Goal: Information Seeking & Learning: Learn about a topic

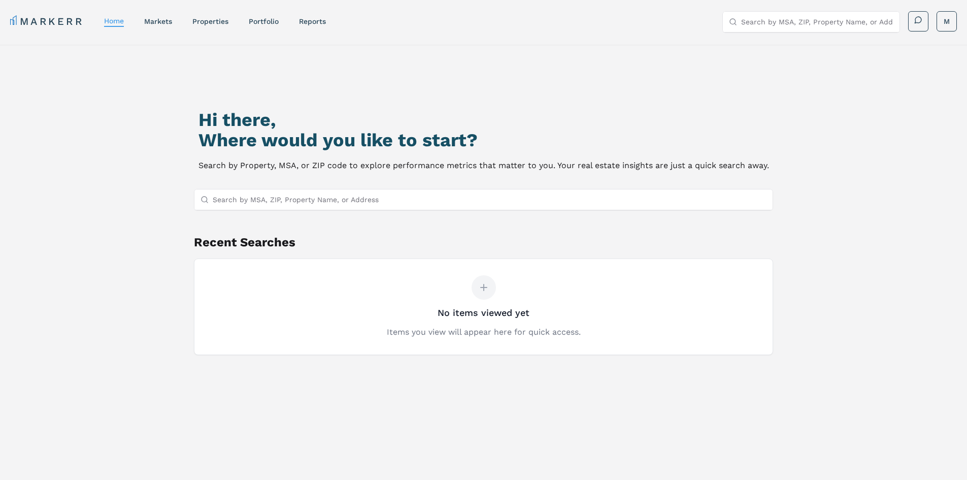
drag, startPoint x: 164, startPoint y: 231, endPoint x: 151, endPoint y: 233, distance: 13.4
click at [164, 231] on div "Hi there, Where would you like to start? Search by Property, MSA, or ZIP code t…" at bounding box center [483, 301] width 677 height 480
click at [354, 198] on input "Search by MSA, ZIP, Property Name, or Address" at bounding box center [490, 199] width 554 height 20
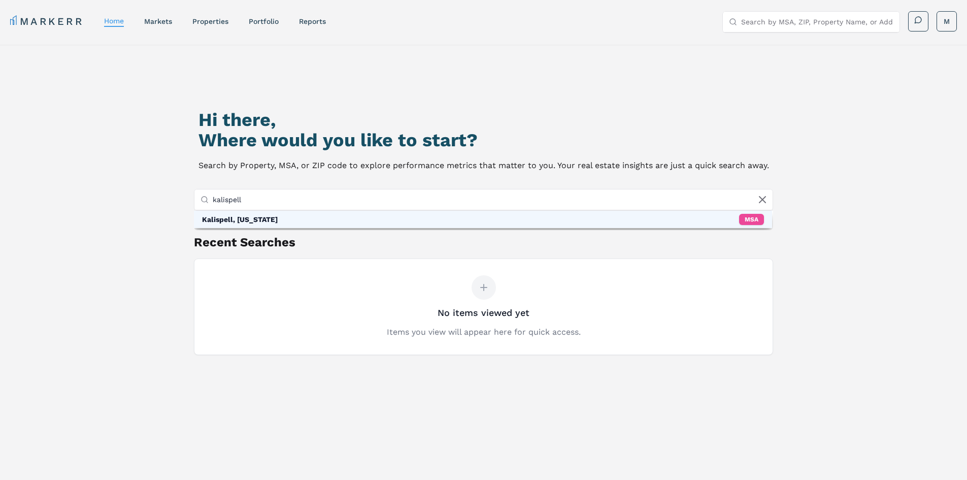
type input "kalispell"
click at [315, 216] on div "Kalispell, [US_STATE] MSA" at bounding box center [483, 219] width 579 height 17
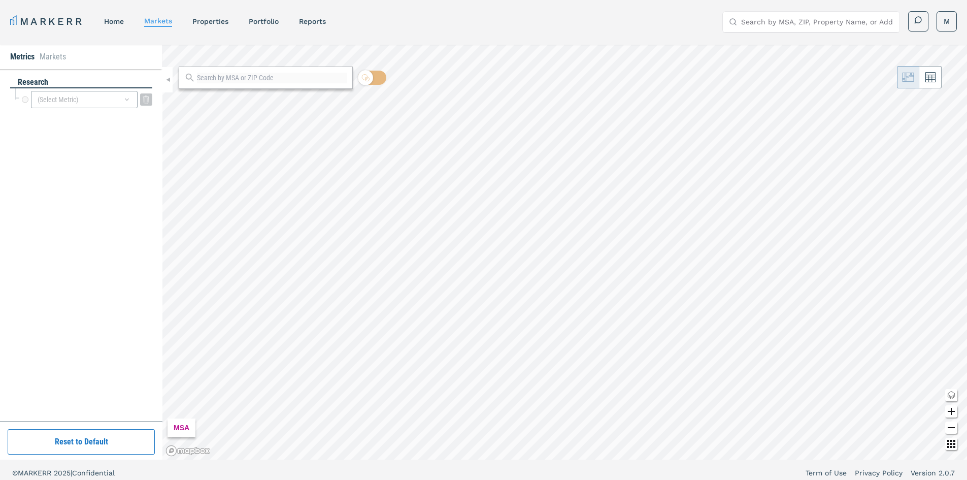
click at [73, 99] on div "(Select Metric)" at bounding box center [84, 99] width 107 height 17
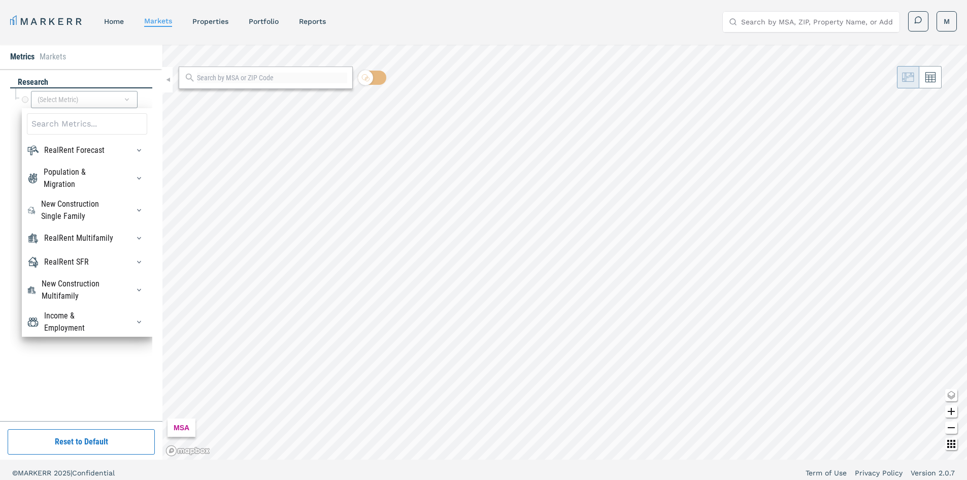
click at [113, 373] on div "research (Select Metric) RealRent Forecast Rent Mean Forecast 5 Year CAGR Rent …" at bounding box center [81, 245] width 142 height 337
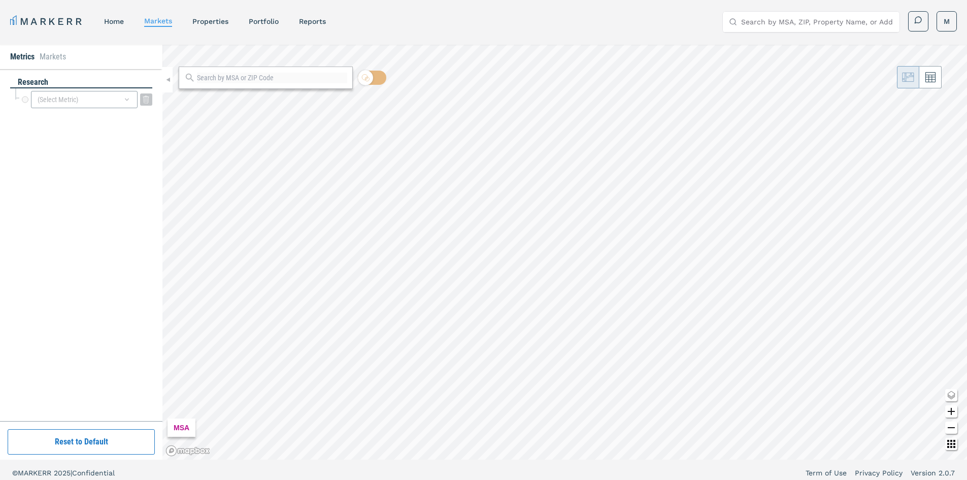
click at [104, 99] on div "(Select Metric)" at bounding box center [84, 99] width 107 height 17
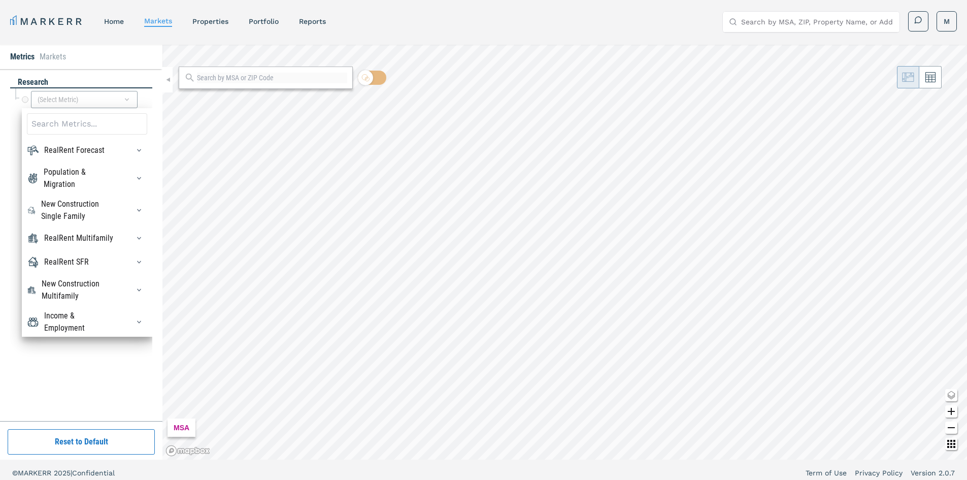
scroll to position [35, 0]
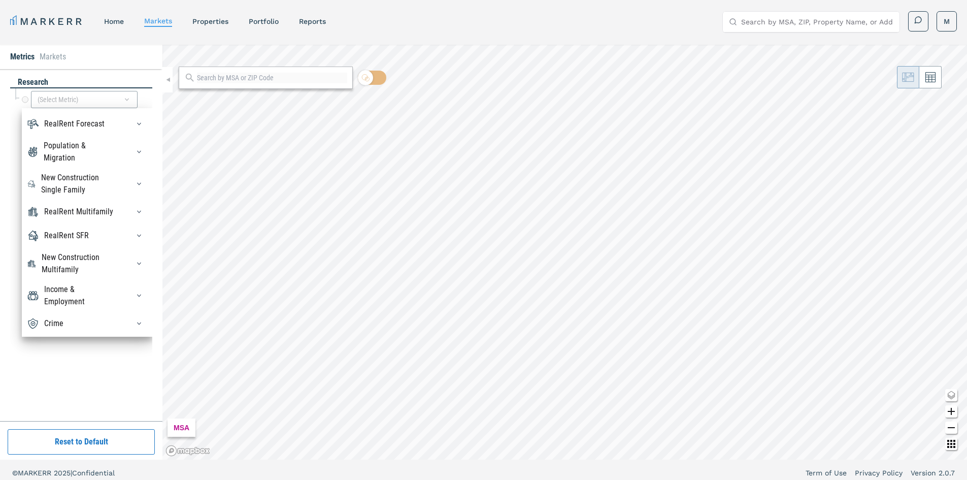
click at [69, 321] on div "Crime" at bounding box center [87, 323] width 120 height 16
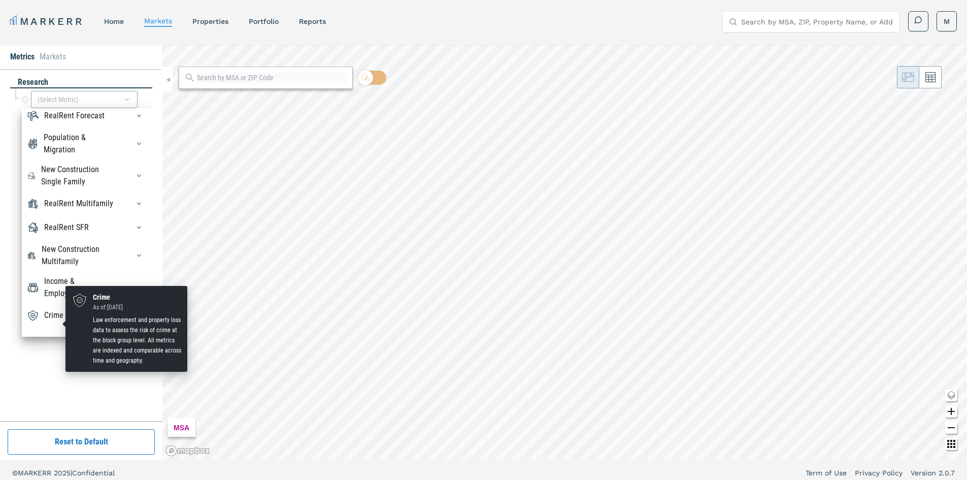
click at [48, 321] on div "Crime" at bounding box center [53, 315] width 19 height 12
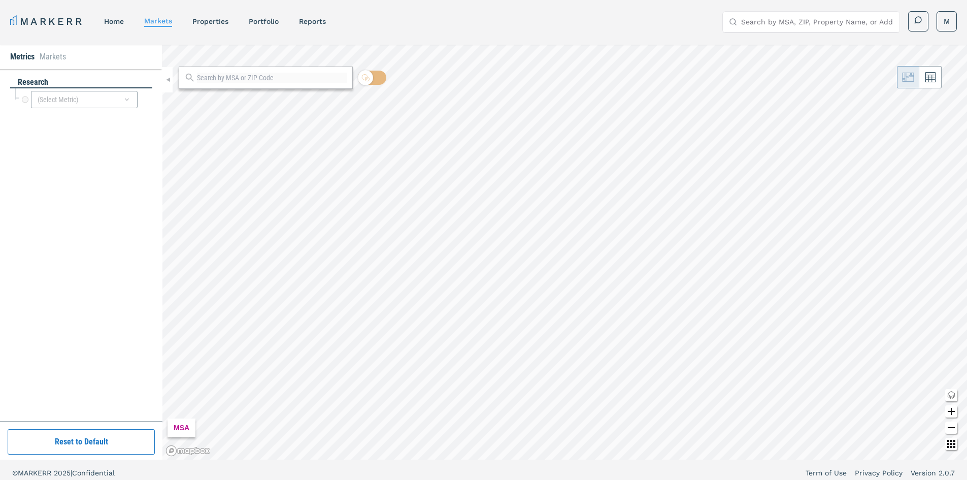
click at [100, 356] on div "research (Select Metric)" at bounding box center [81, 245] width 142 height 337
click at [367, 77] on icon at bounding box center [367, 79] width 4 height 4
click at [367, 77] on input "checkbox" at bounding box center [372, 78] width 28 height 14
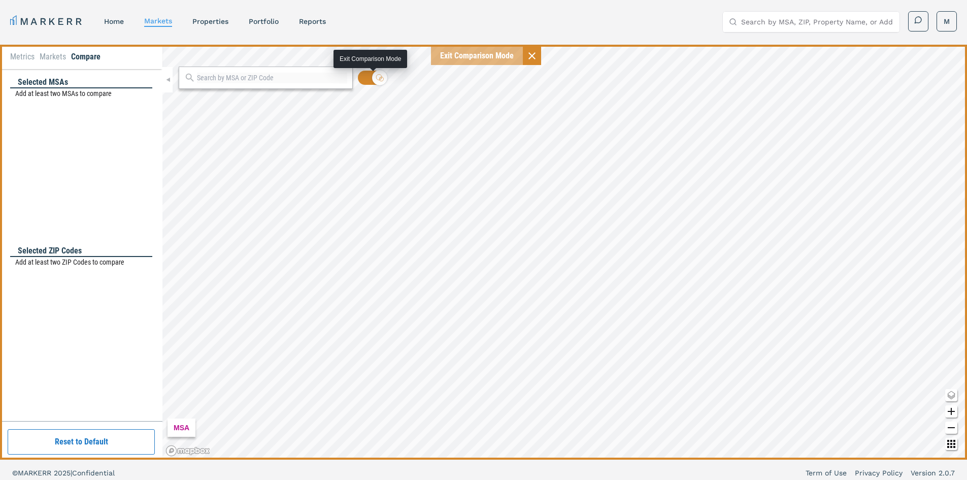
click at [381, 77] on icon at bounding box center [380, 78] width 8 height 8
click at [381, 77] on input "checkbox" at bounding box center [372, 78] width 28 height 14
checkbox input "false"
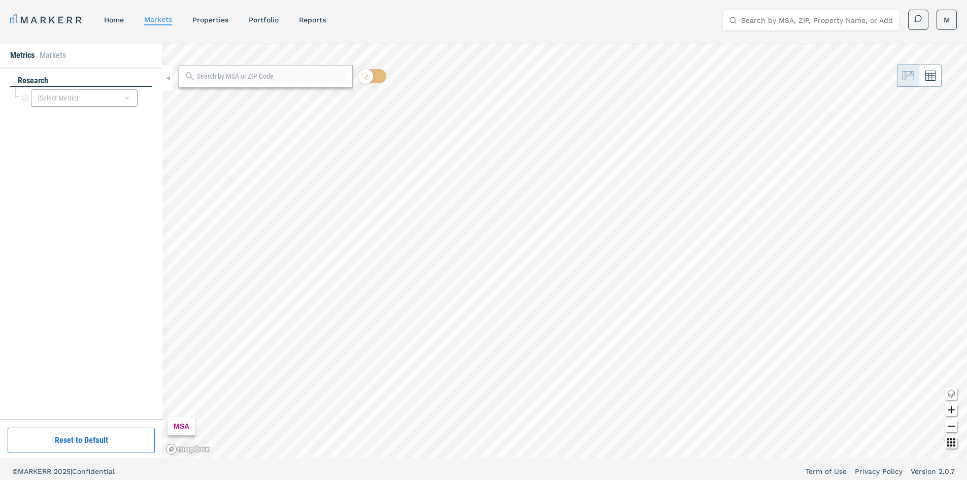
scroll to position [0, 0]
click at [53, 52] on li "Markets" at bounding box center [53, 57] width 26 height 12
click at [62, 96] on div "Kalispell, [US_STATE] MSA" at bounding box center [83, 98] width 137 height 20
click at [26, 56] on li "Metrics" at bounding box center [22, 57] width 24 height 12
click at [72, 173] on div "research (Select Metric)" at bounding box center [81, 245] width 142 height 337
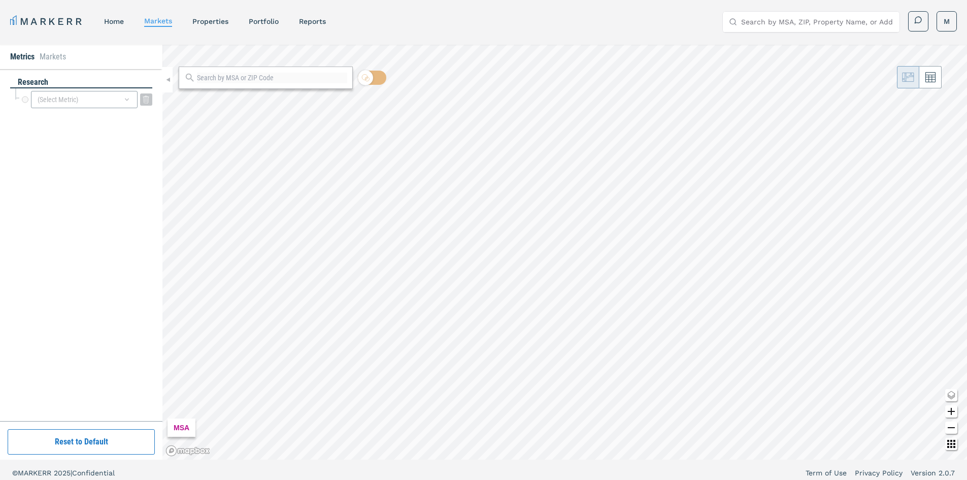
click at [74, 103] on div "(Select Metric)" at bounding box center [84, 99] width 107 height 17
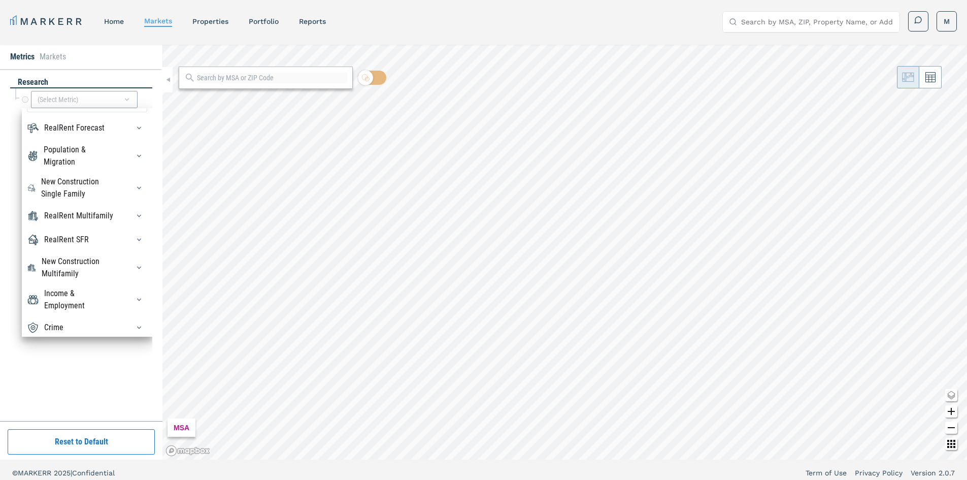
scroll to position [35, 0]
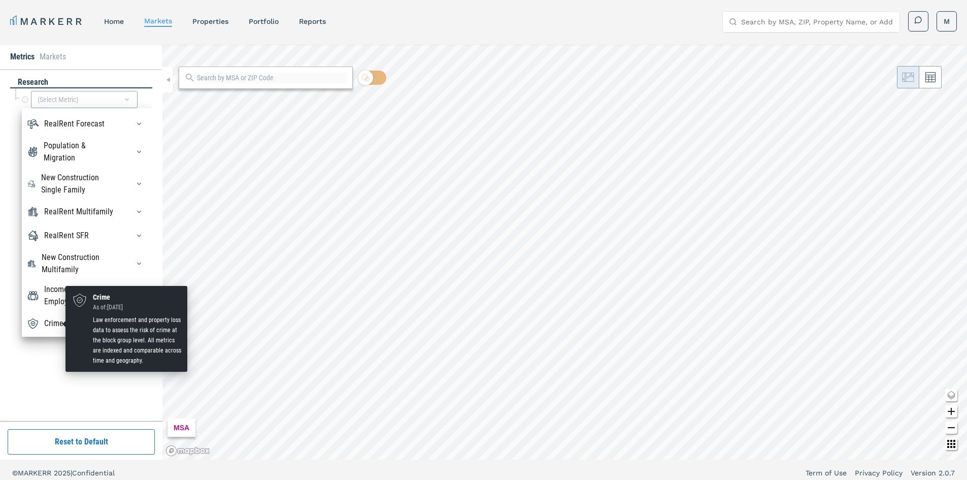
click at [50, 327] on div "Crime" at bounding box center [53, 323] width 19 height 12
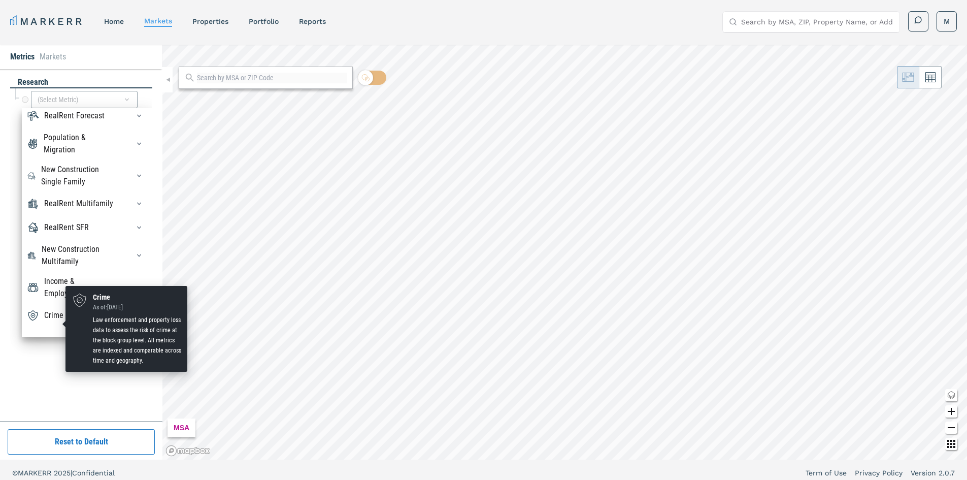
click at [59, 321] on div "Crime" at bounding box center [53, 315] width 19 height 12
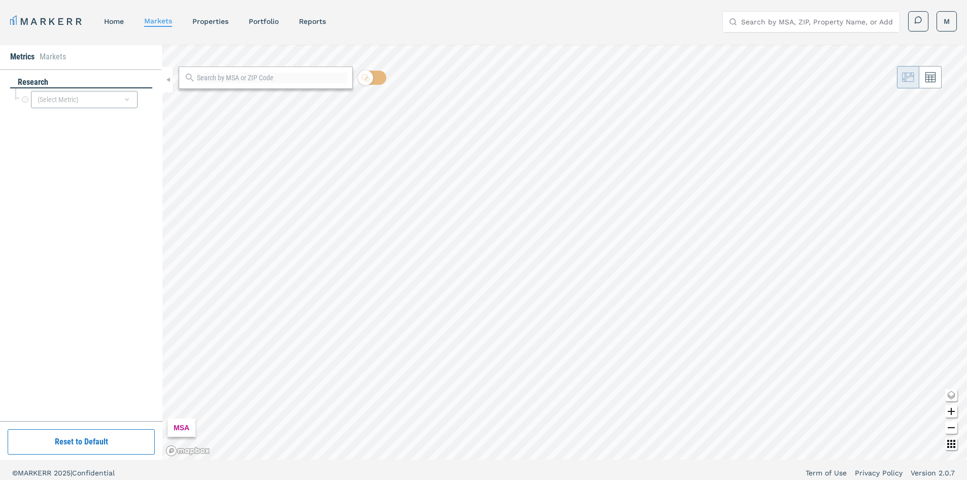
click at [176, 430] on div "MSA" at bounding box center [181, 427] width 28 height 18
click at [103, 103] on div "(Select Metric)" at bounding box center [84, 99] width 107 height 17
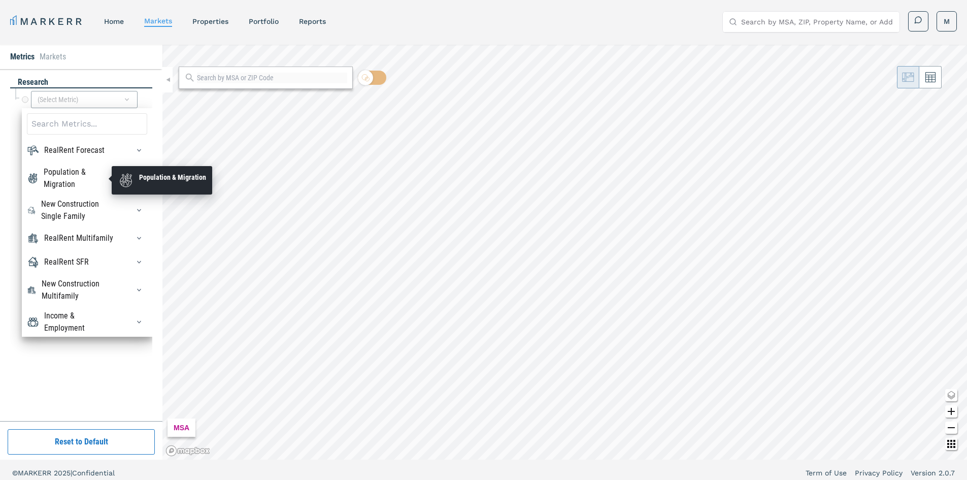
click at [76, 177] on div "Population & Migration" at bounding box center [80, 178] width 73 height 24
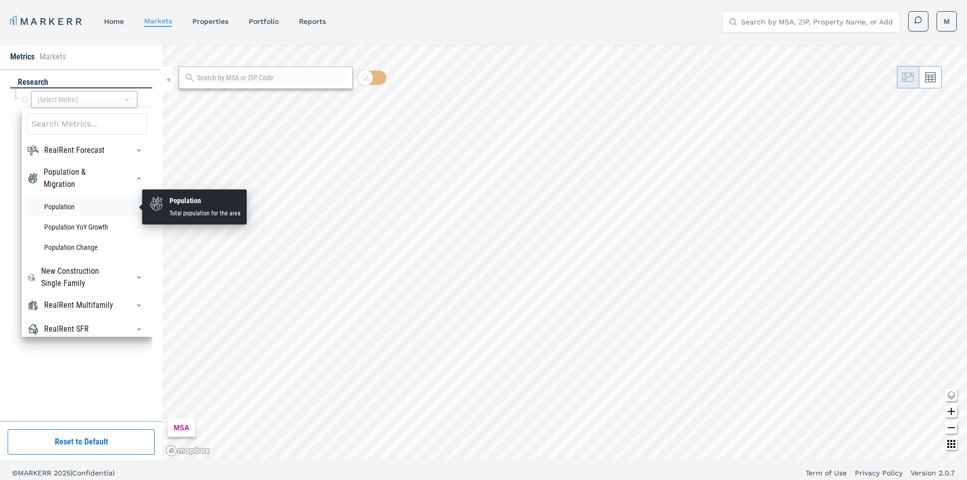
click at [65, 200] on li "Population" at bounding box center [87, 206] width 120 height 20
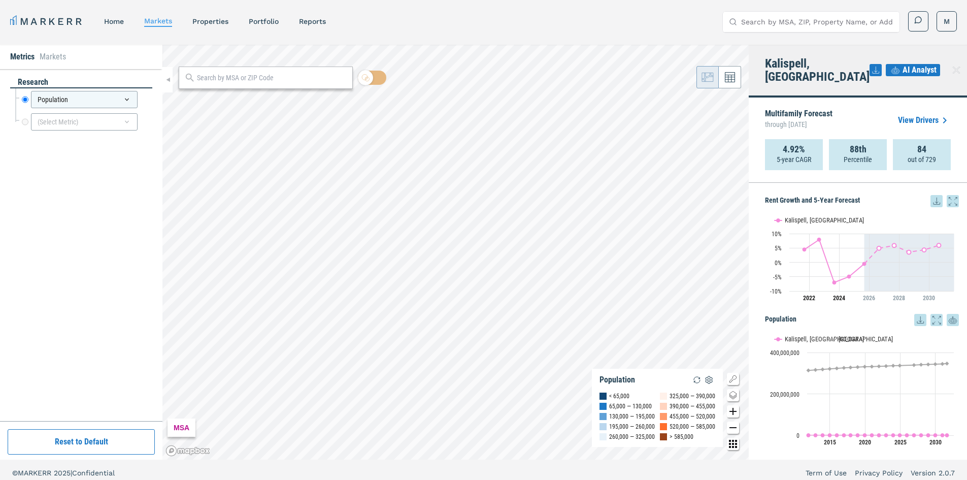
click at [231, 76] on input "text" at bounding box center [272, 78] width 150 height 11
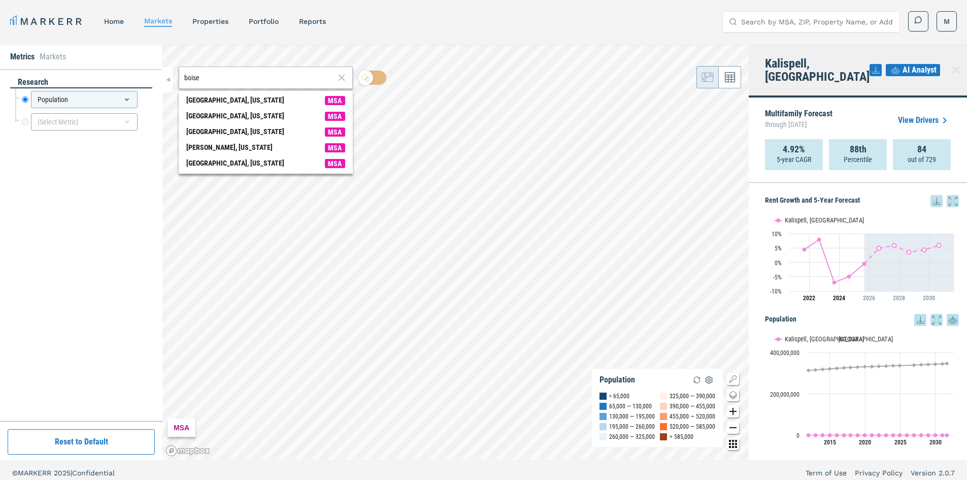
drag, startPoint x: 211, startPoint y: 81, endPoint x: 168, endPoint y: 82, distance: 42.6
click at [169, 81] on div "Metrics Markets research Population Population (Select Metric) Reset to Default…" at bounding box center [483, 252] width 967 height 415
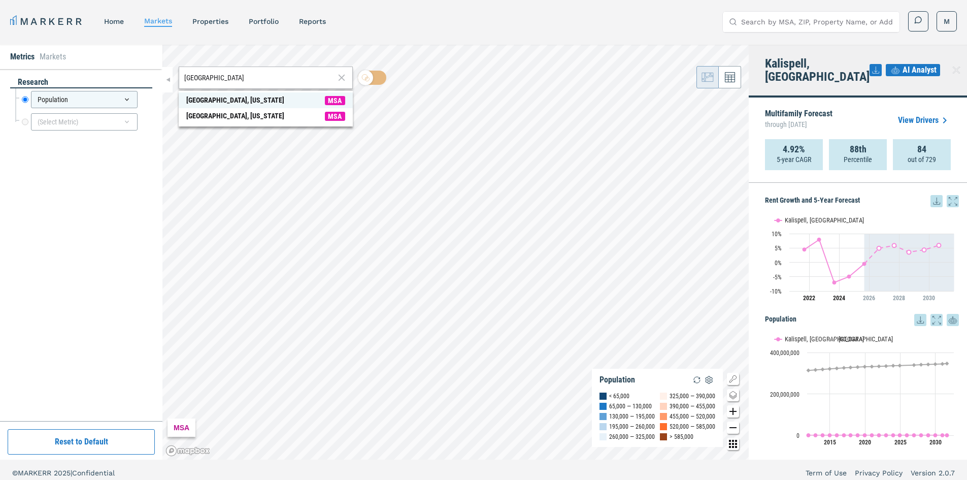
type input "[GEOGRAPHIC_DATA]"
click at [235, 99] on div "[GEOGRAPHIC_DATA], [US_STATE]" at bounding box center [235, 100] width 98 height 11
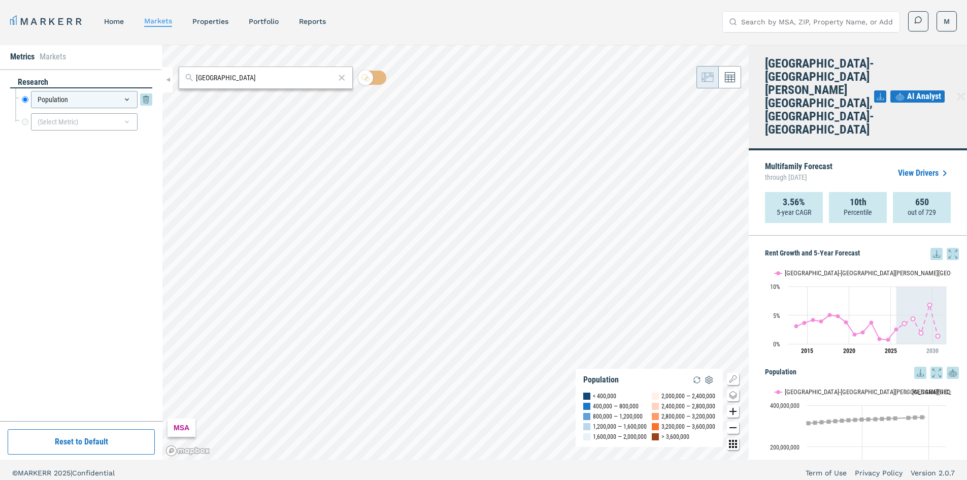
click at [81, 100] on div "Population" at bounding box center [84, 99] width 107 height 17
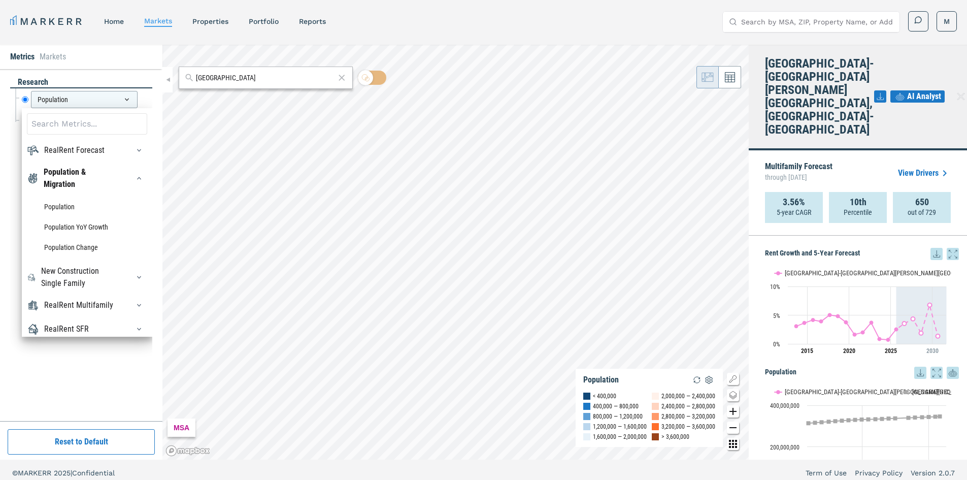
drag, startPoint x: 49, startPoint y: 389, endPoint x: 63, endPoint y: 170, distance: 220.2
click at [50, 386] on div "research Population Population RealRent Forecast Rent Mean Forecast 5 Year CAGR…" at bounding box center [81, 245] width 142 height 337
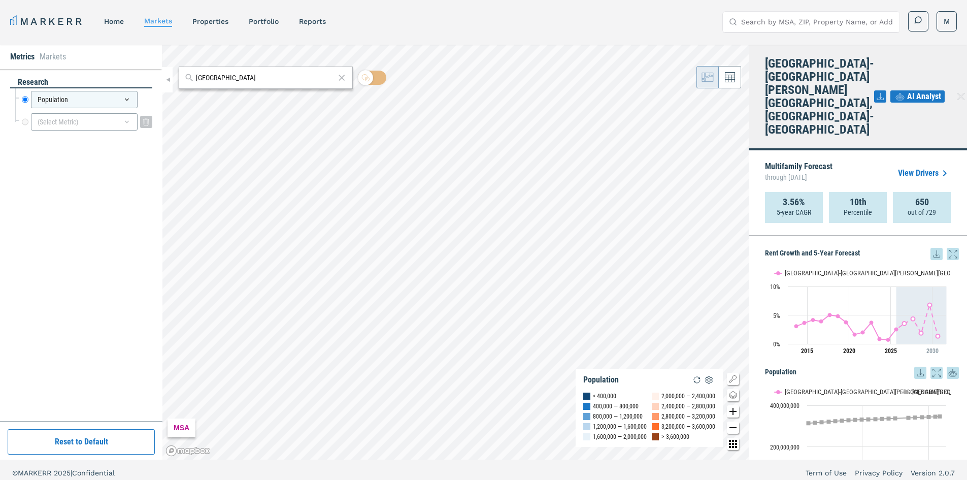
click at [61, 127] on div "(Select Metric)" at bounding box center [84, 121] width 107 height 17
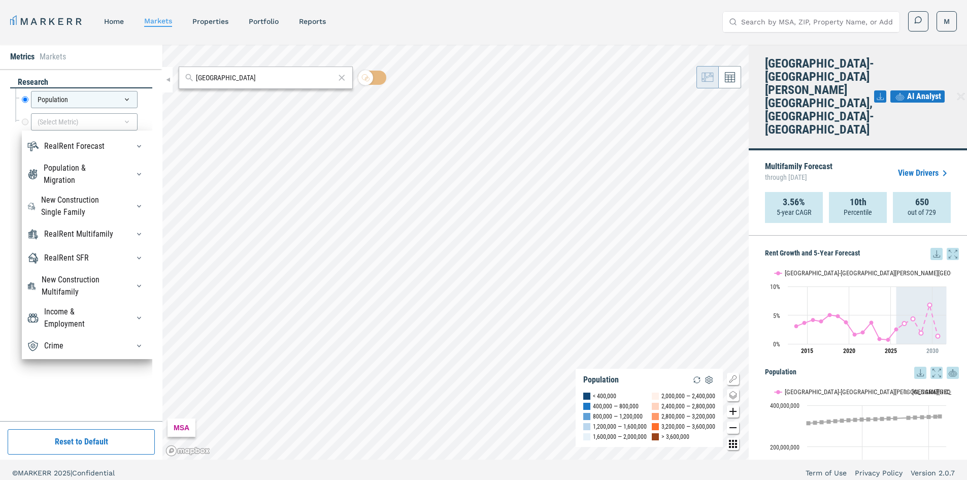
click at [75, 348] on div "Crime" at bounding box center [87, 346] width 120 height 16
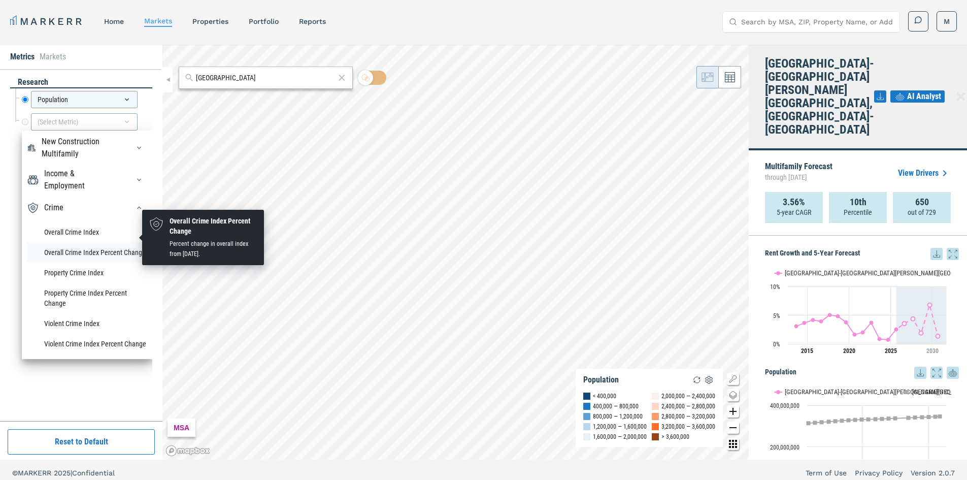
scroll to position [6, 0]
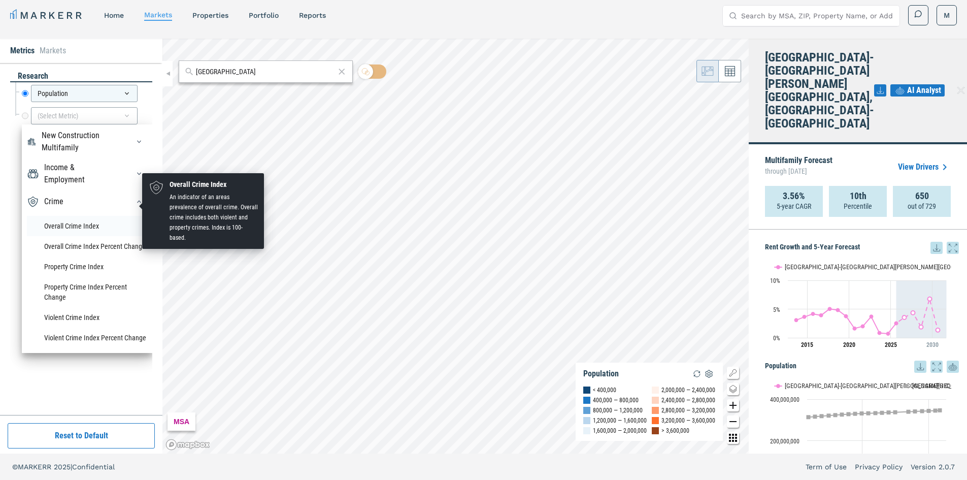
click at [89, 216] on li "Overall Crime Index" at bounding box center [87, 226] width 120 height 20
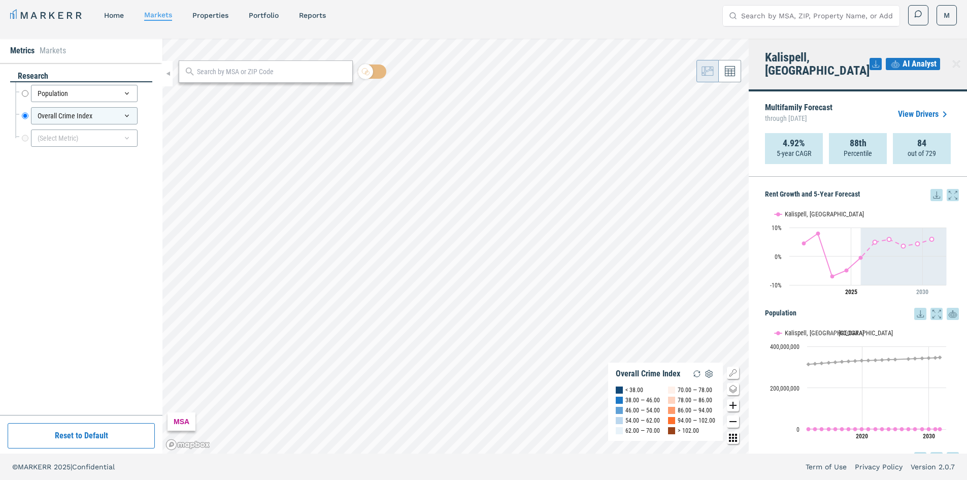
click at [219, 73] on input "text" at bounding box center [272, 71] width 150 height 11
type input "minnea"
click at [226, 91] on div "[GEOGRAPHIC_DATA], [US_STATE]" at bounding box center [235, 94] width 98 height 11
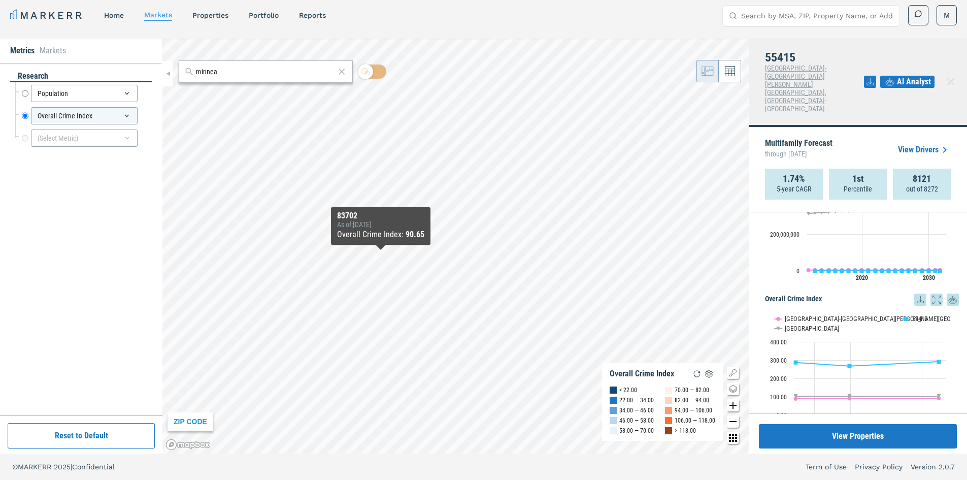
scroll to position [185, 0]
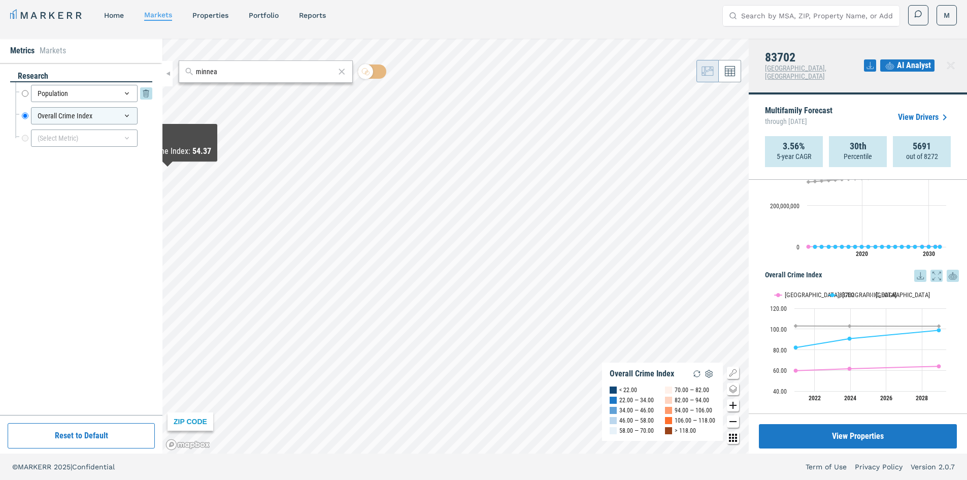
click at [144, 94] on icon at bounding box center [146, 93] width 12 height 12
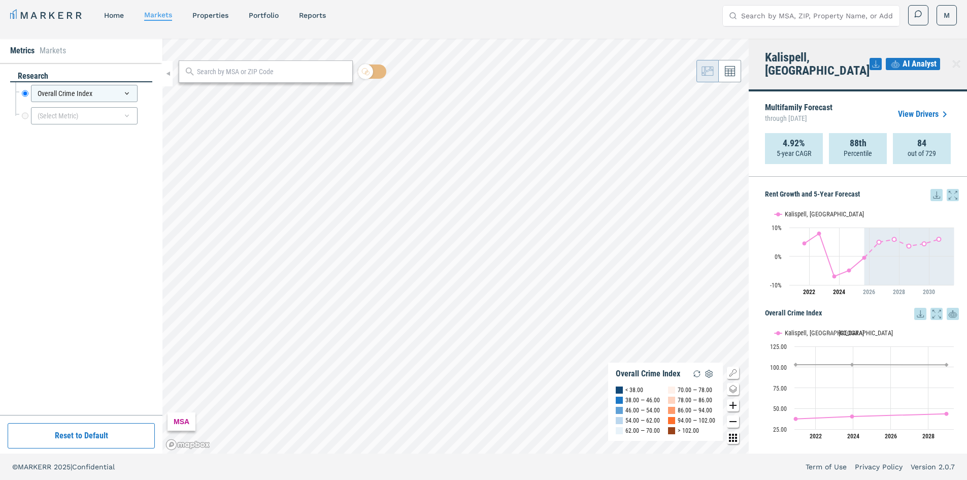
click at [261, 83] on div at bounding box center [266, 71] width 174 height 22
click at [257, 72] on input "text" at bounding box center [272, 71] width 150 height 11
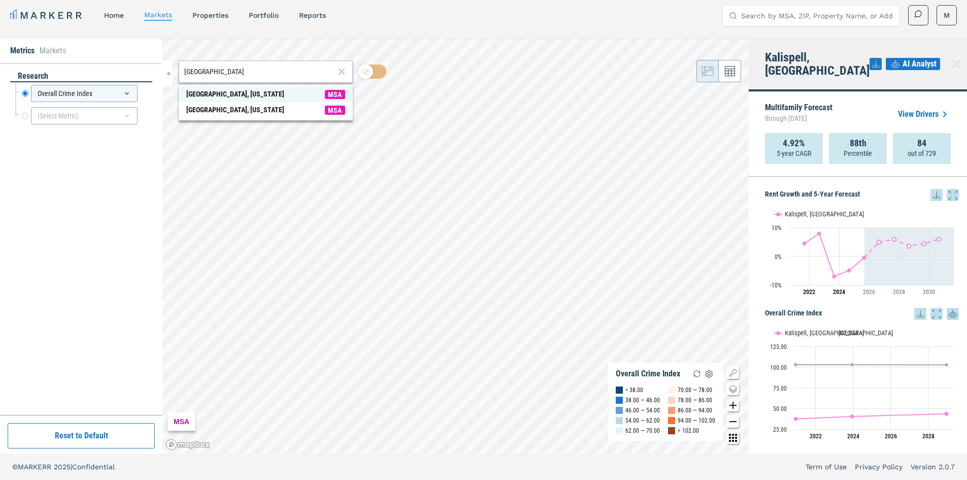
click at [258, 92] on span "[GEOGRAPHIC_DATA], [US_STATE] MSA" at bounding box center [266, 94] width 174 height 16
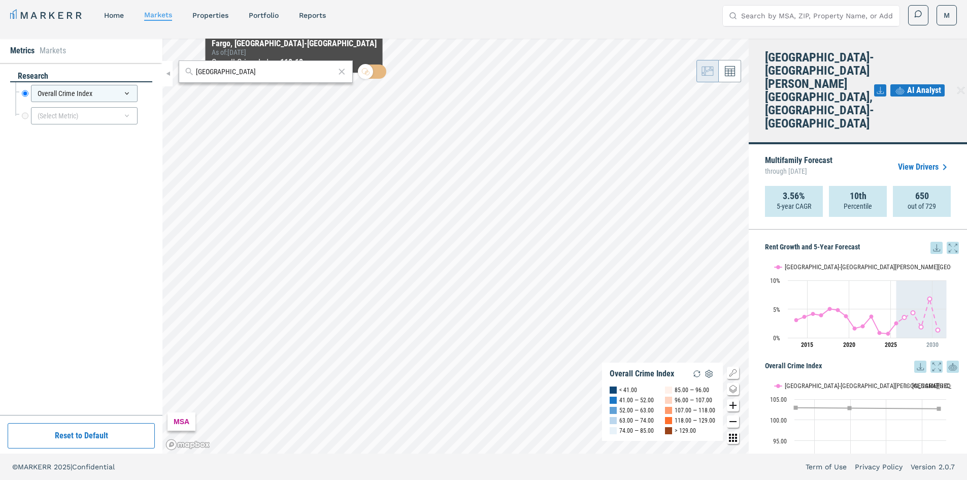
click at [175, 73] on div "minneapolis MSA Overall Crime Index < 41.00 41.00 — 52.00 52.00 — 63.00 63.00 —…" at bounding box center [455, 246] width 586 height 415
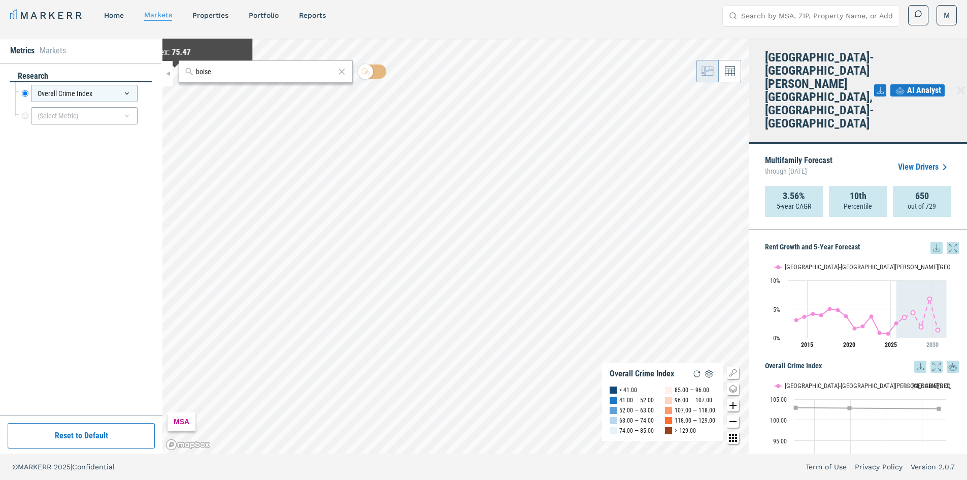
type input "boise"
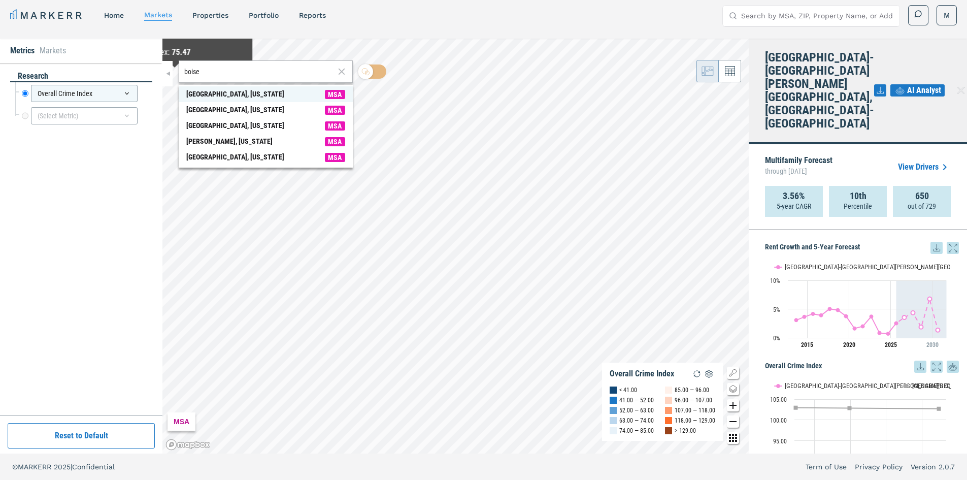
click at [241, 93] on span "[GEOGRAPHIC_DATA], [US_STATE] MSA" at bounding box center [266, 94] width 174 height 16
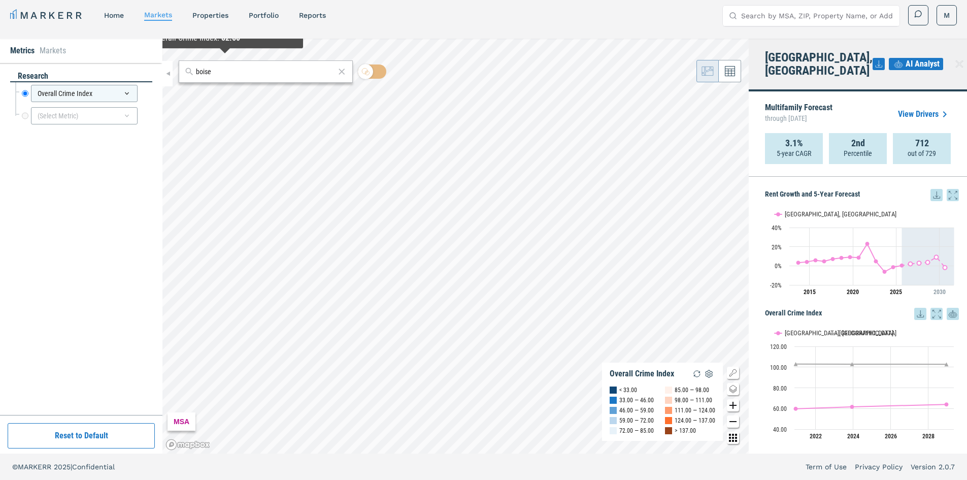
drag, startPoint x: 232, startPoint y: 76, endPoint x: 183, endPoint y: 74, distance: 49.3
click at [183, 74] on div "boise" at bounding box center [266, 71] width 174 height 22
click at [907, 139] on div "712 out of 729" at bounding box center [922, 148] width 58 height 31
click at [802, 112] on span "through [DATE]" at bounding box center [799, 118] width 68 height 13
click at [807, 104] on p "Multifamily Forecast through [DATE]" at bounding box center [799, 114] width 68 height 21
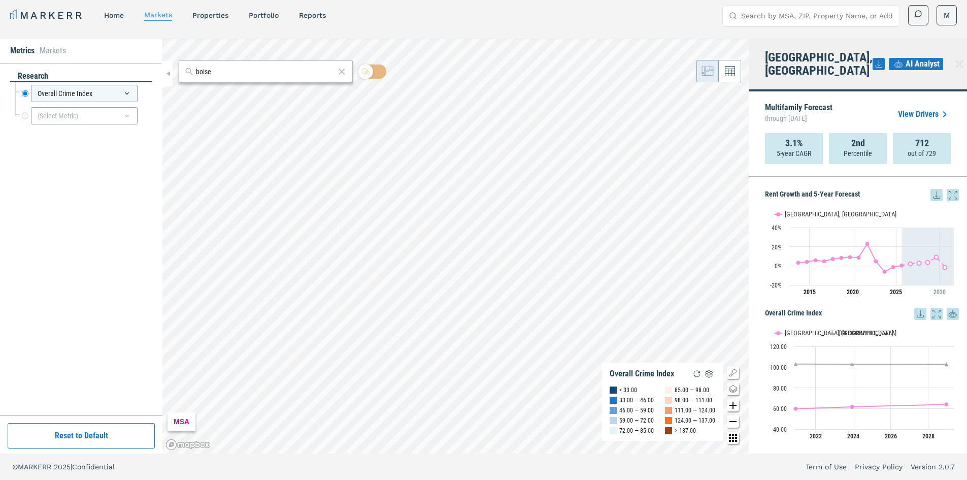
click at [920, 108] on link "View Drivers" at bounding box center [924, 114] width 53 height 12
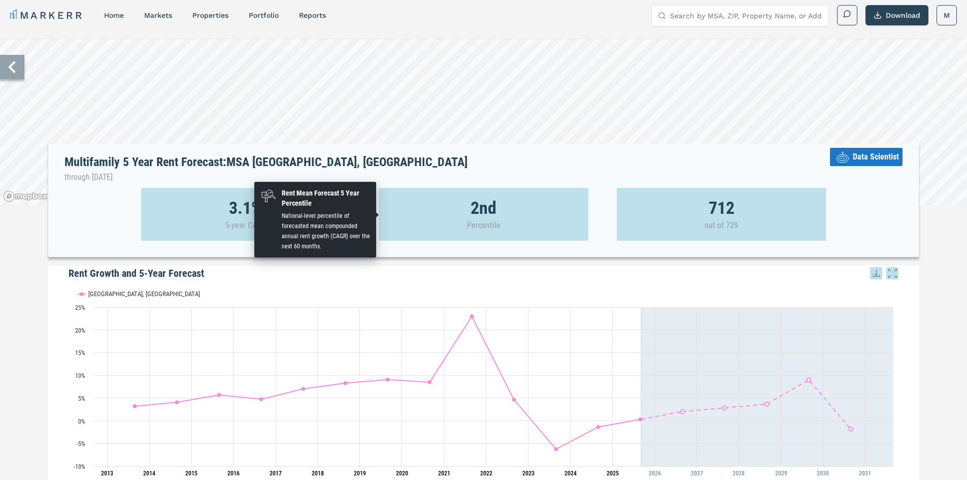
click at [505, 198] on div "2nd Percentile" at bounding box center [484, 214] width 210 height 53
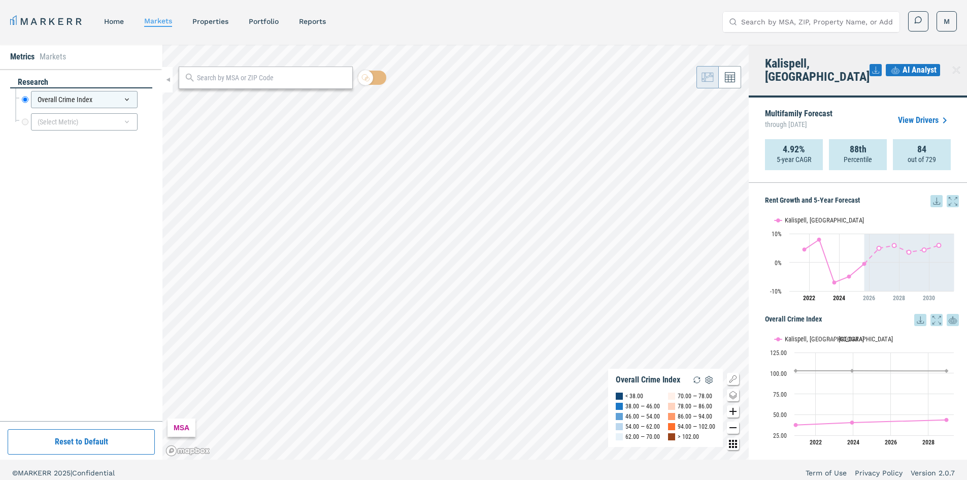
click at [869, 64] on icon at bounding box center [875, 70] width 12 height 12
click at [866, 131] on div "Download as XLS" at bounding box center [836, 130] width 64 height 10
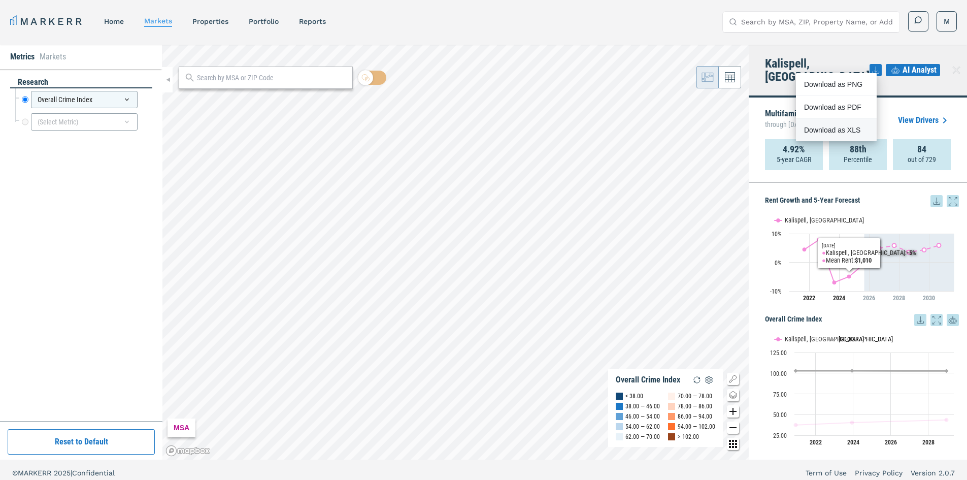
click at [840, 335] on text "[GEOGRAPHIC_DATA]" at bounding box center [865, 339] width 54 height 8
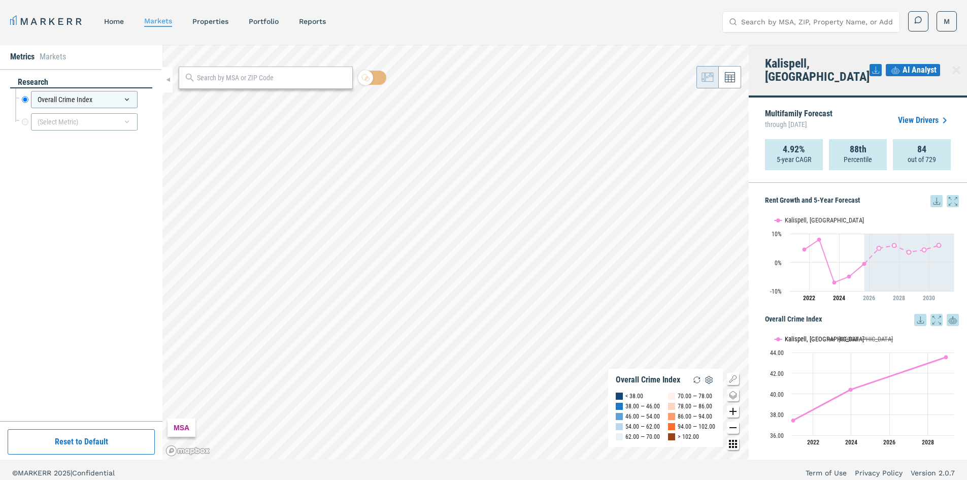
click at [799, 335] on button "Show Kalispell, MT" at bounding box center [796, 339] width 43 height 8
click at [808, 335] on button "Show Kalispell, MT" at bounding box center [796, 339] width 43 height 8
click at [842, 335] on button "Show USA" at bounding box center [838, 339] width 21 height 8
click at [66, 125] on div "(Select Metric)" at bounding box center [84, 121] width 107 height 17
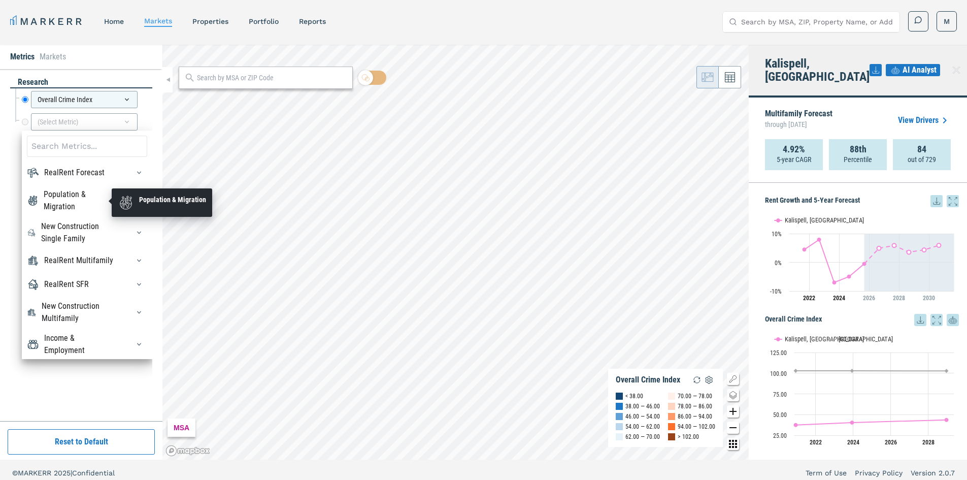
click at [60, 194] on div "Population & Migration" at bounding box center [80, 200] width 73 height 24
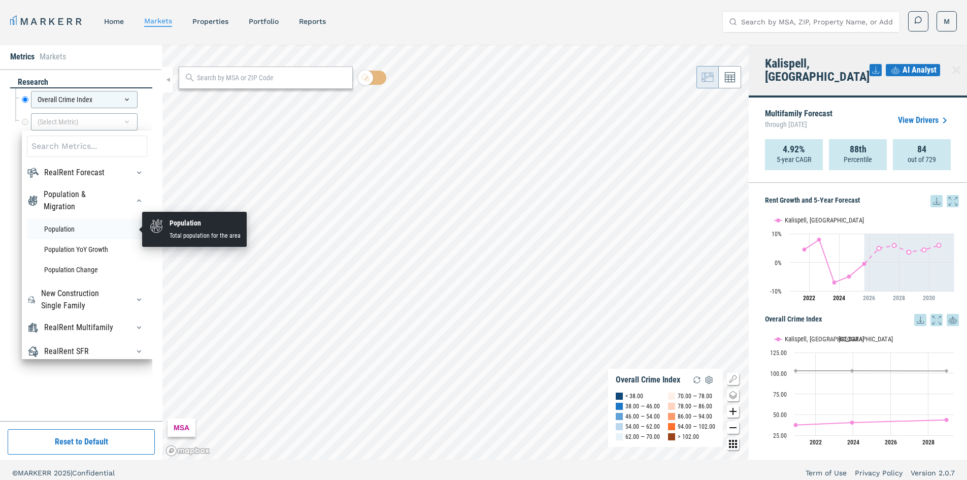
click at [59, 229] on li "Population" at bounding box center [87, 229] width 120 height 20
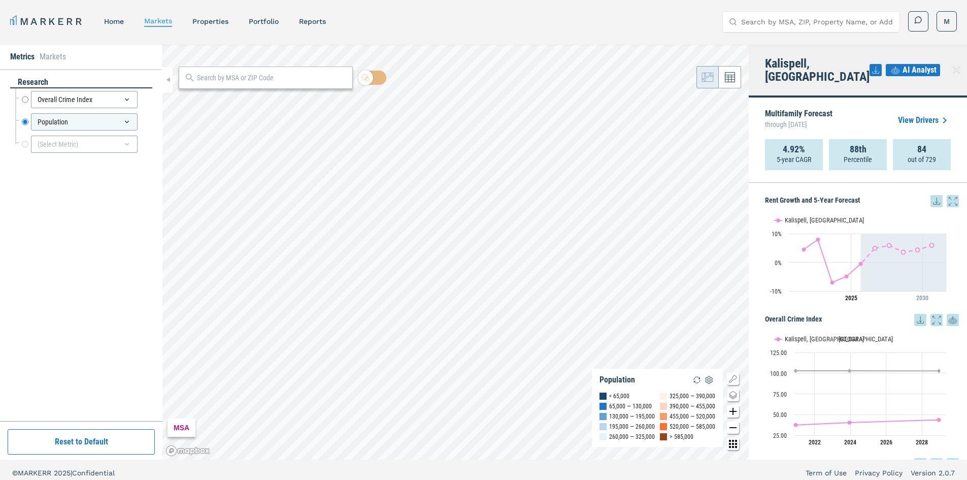
click at [911, 114] on link "View Drivers" at bounding box center [924, 120] width 53 height 12
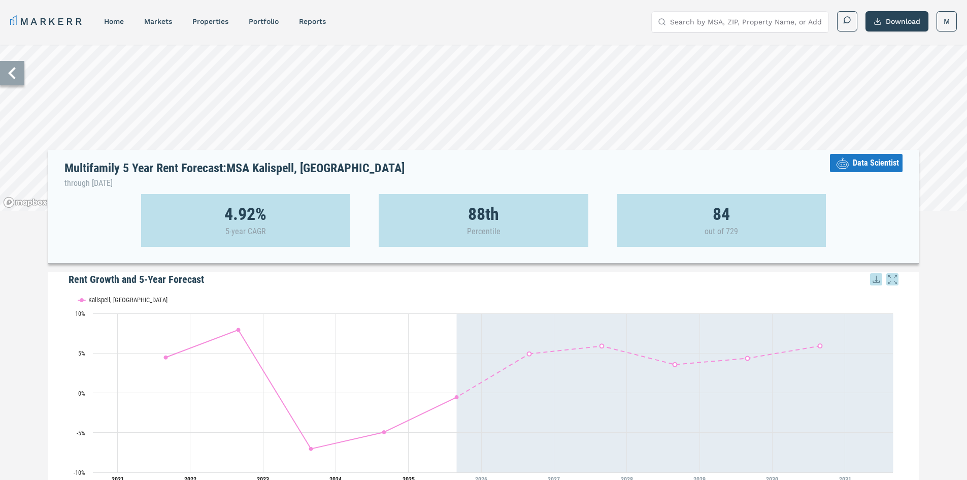
click at [870, 157] on span "Data Scientist" at bounding box center [876, 163] width 46 height 12
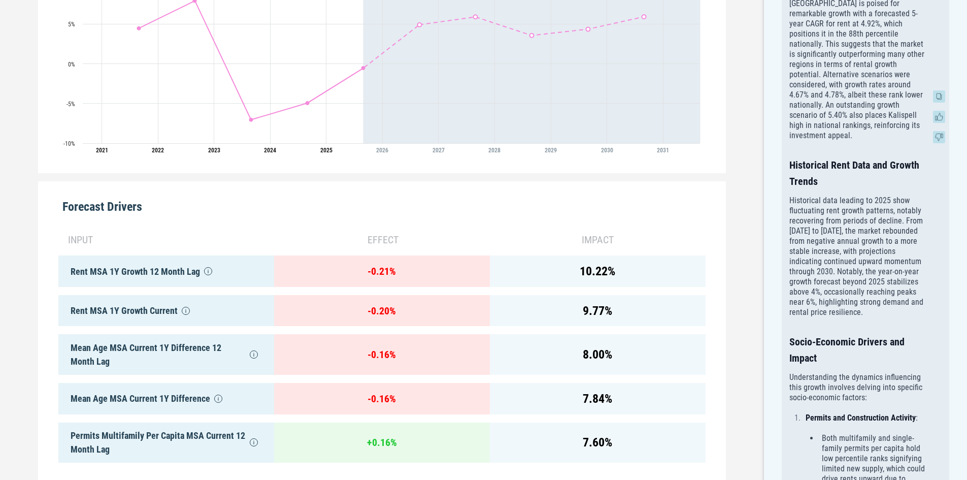
scroll to position [508, 0]
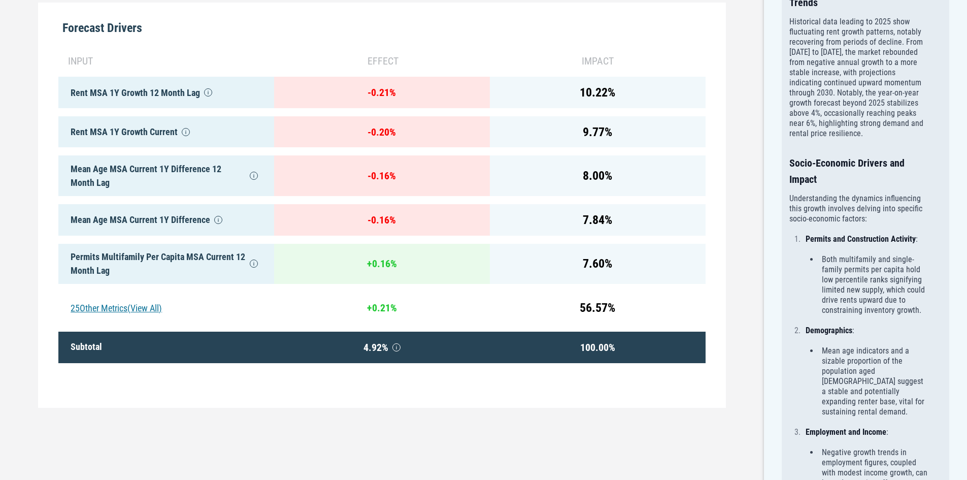
click at [733, 152] on div "Multifamily 5 Year Rent Forecast: MSA Kalispell, [GEOGRAPHIC_DATA] through [DAT…" at bounding box center [382, 266] width 764 height 1459
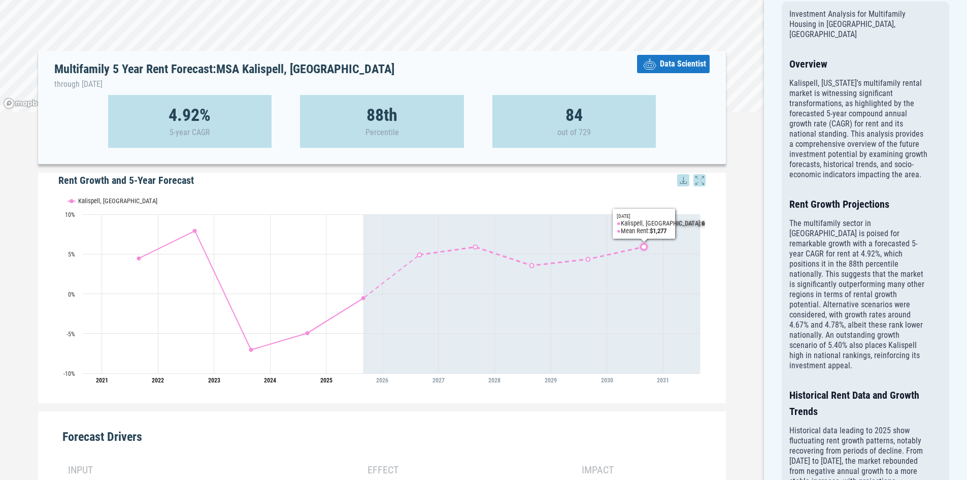
scroll to position [0, 0]
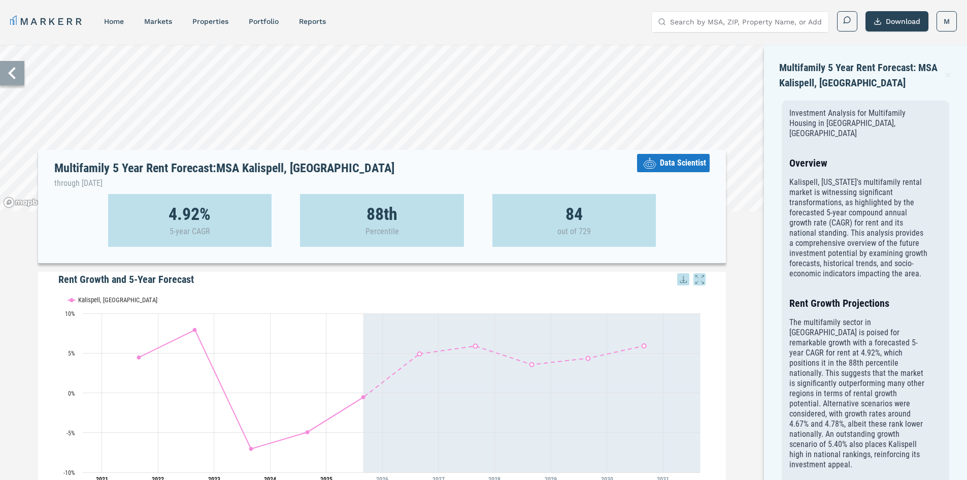
click at [4, 80] on icon at bounding box center [12, 73] width 24 height 24
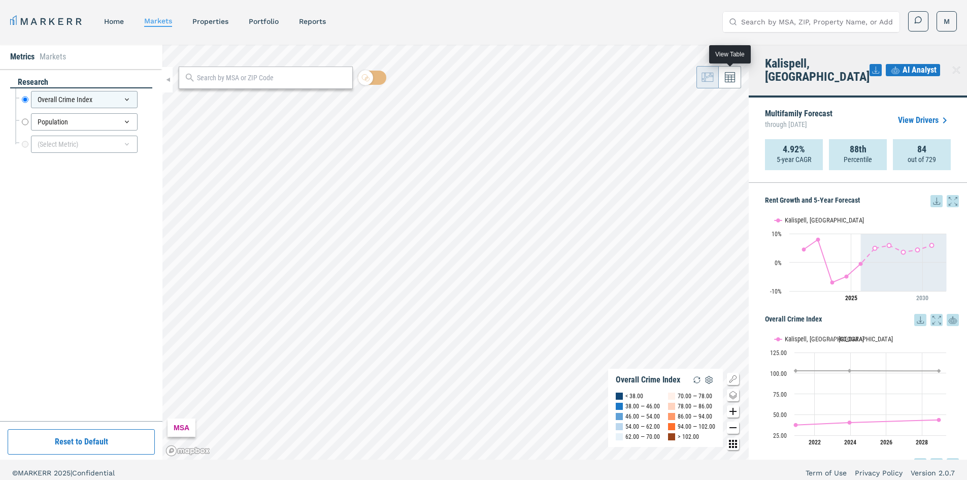
click at [725, 74] on icon at bounding box center [730, 77] width 10 height 10
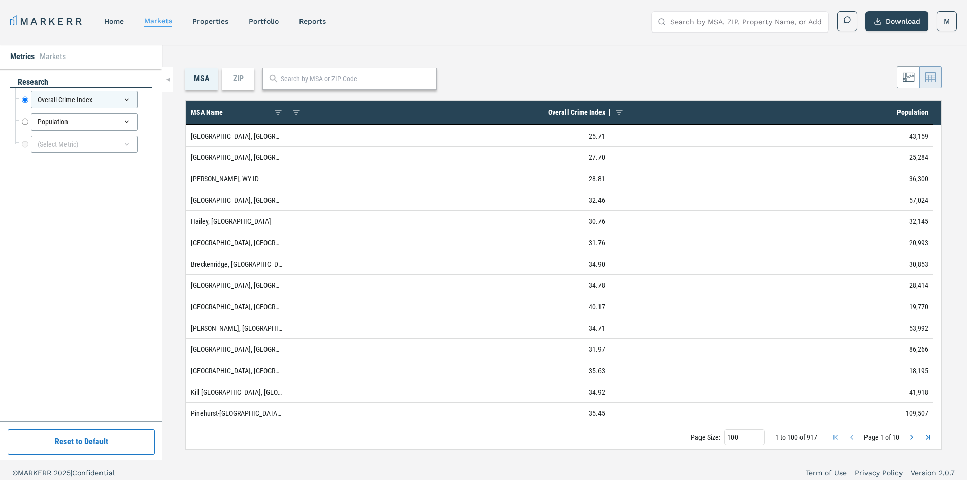
click at [234, 77] on div "ZIP" at bounding box center [238, 79] width 32 height 22
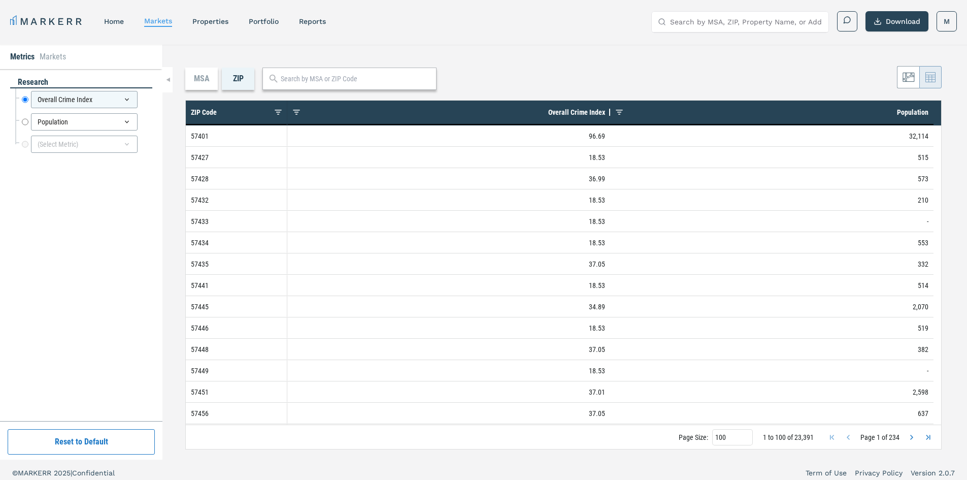
click at [203, 77] on div "MSA" at bounding box center [201, 79] width 32 height 22
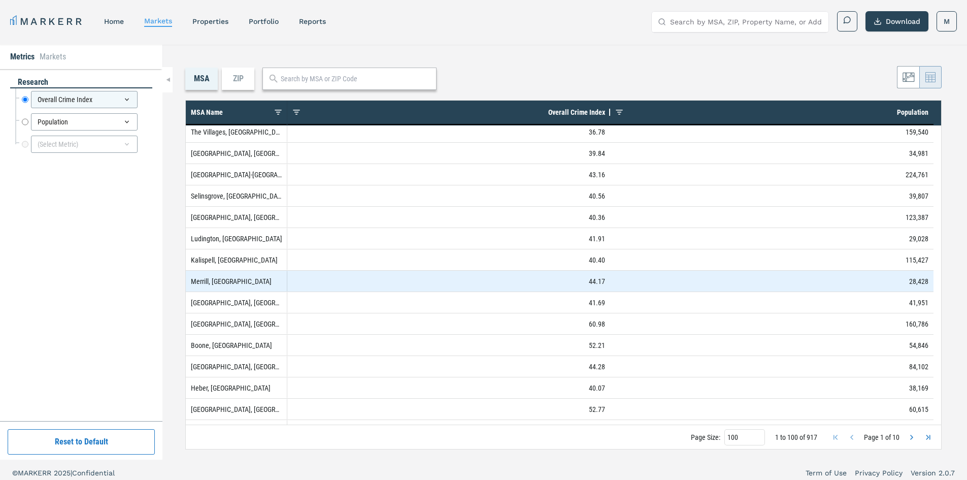
scroll to position [304, 0]
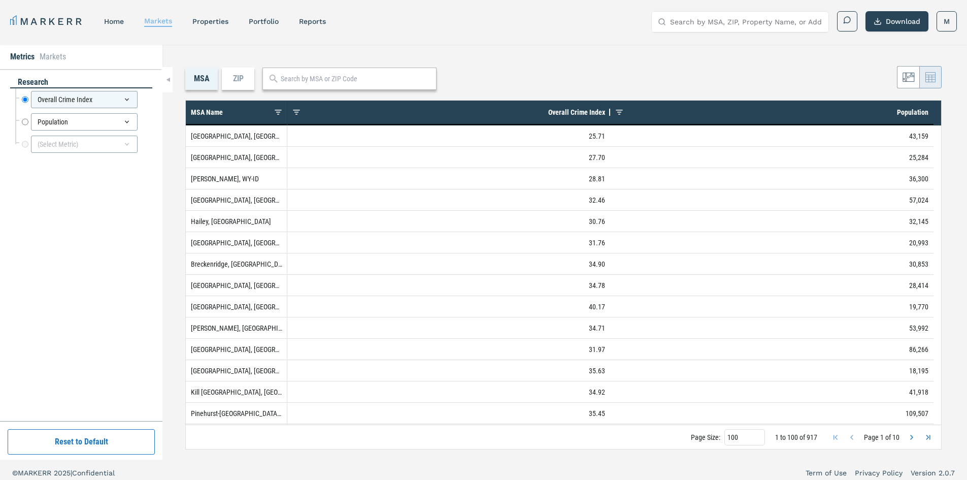
click at [152, 24] on link "markets" at bounding box center [158, 21] width 28 height 8
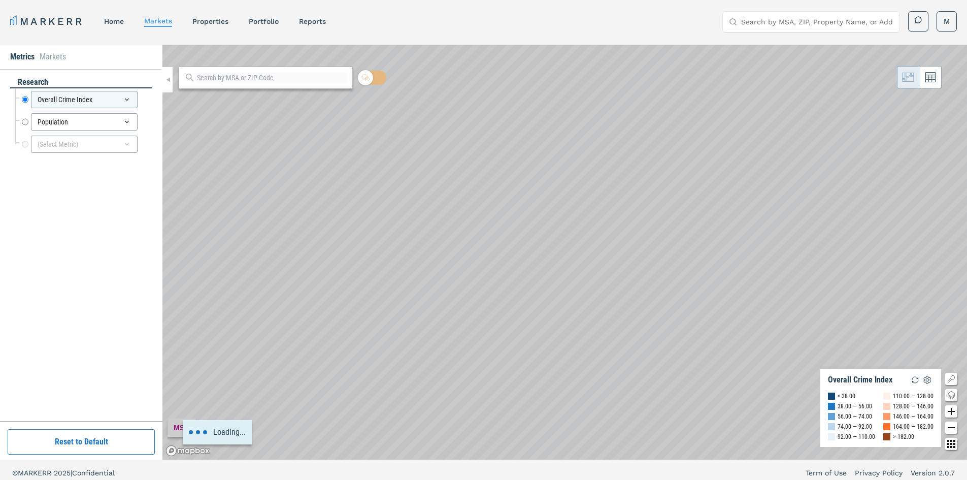
click at [52, 58] on li "Markets" at bounding box center [53, 57] width 26 height 12
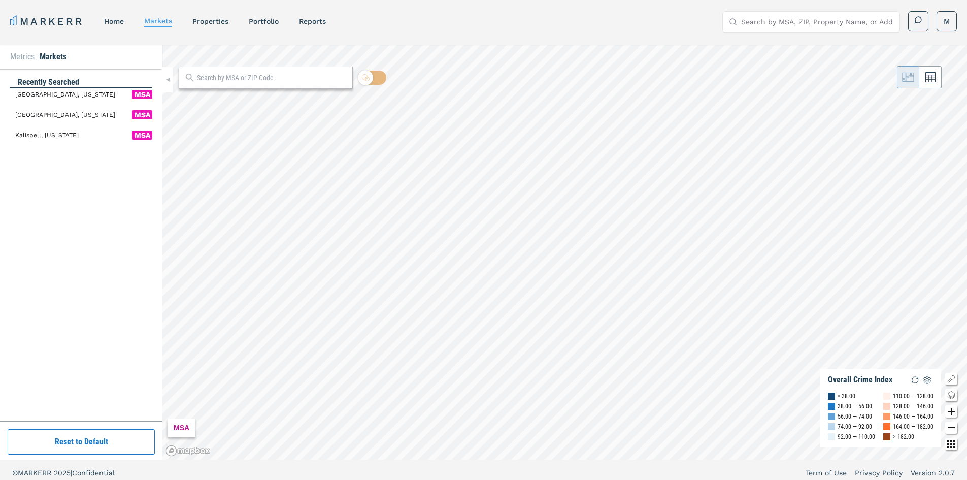
click at [289, 76] on input "text" at bounding box center [272, 78] width 150 height 11
type input "second + second"
